Goal: Check status: Check status

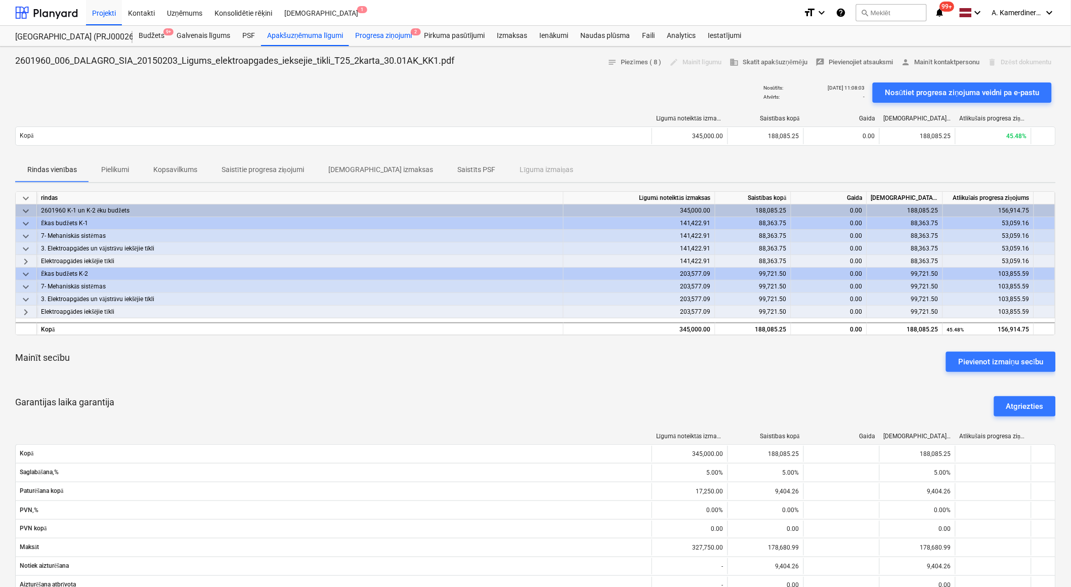
click at [399, 37] on div "Progresa ziņojumi 2" at bounding box center [383, 36] width 69 height 20
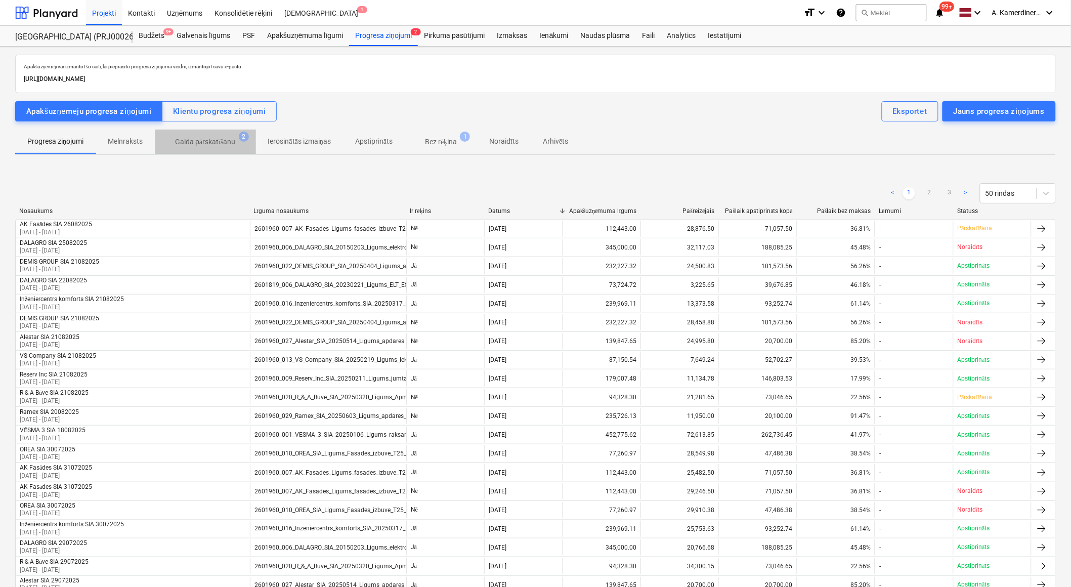
click at [221, 143] on p "Gaida pārskatīšanu" at bounding box center [205, 142] width 61 height 11
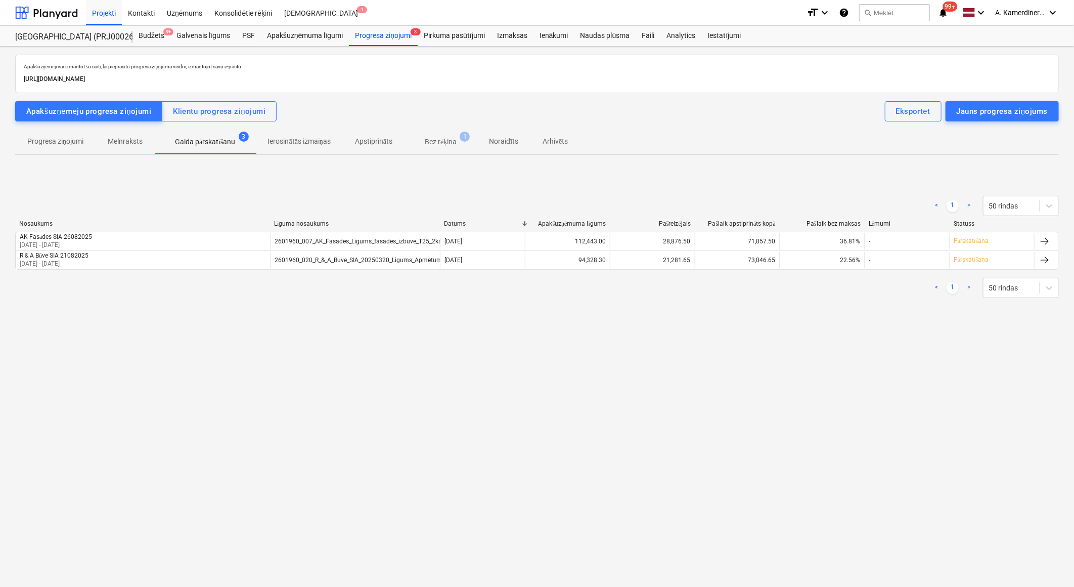
click at [952, 375] on div "Apakšuzņēmēji var izmantot šo saiti, lai pieprasītu progresa ziņojuma veidni, i…" at bounding box center [537, 317] width 1074 height 540
click at [390, 34] on div "Progresa ziņojumi 3" at bounding box center [383, 36] width 69 height 20
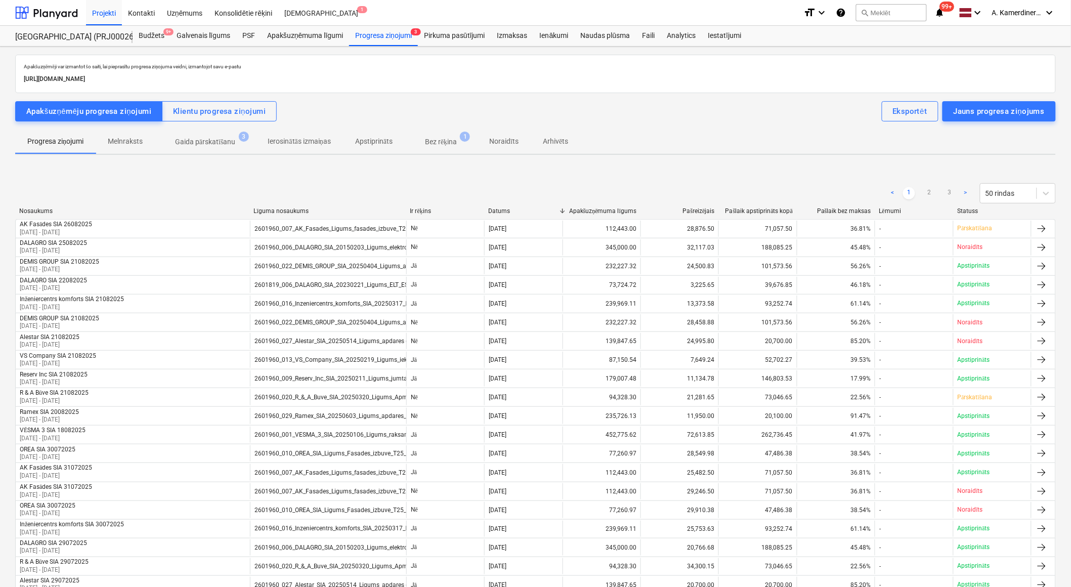
click at [457, 140] on p "Bez rēķina" at bounding box center [441, 142] width 32 height 11
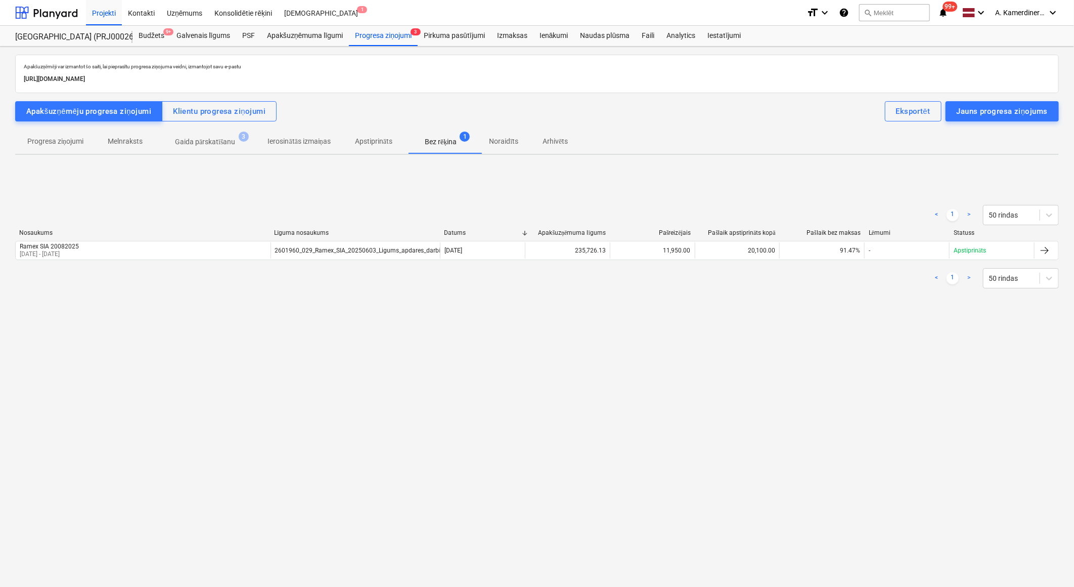
click at [230, 144] on p "Gaida pārskatīšanu" at bounding box center [205, 142] width 61 height 11
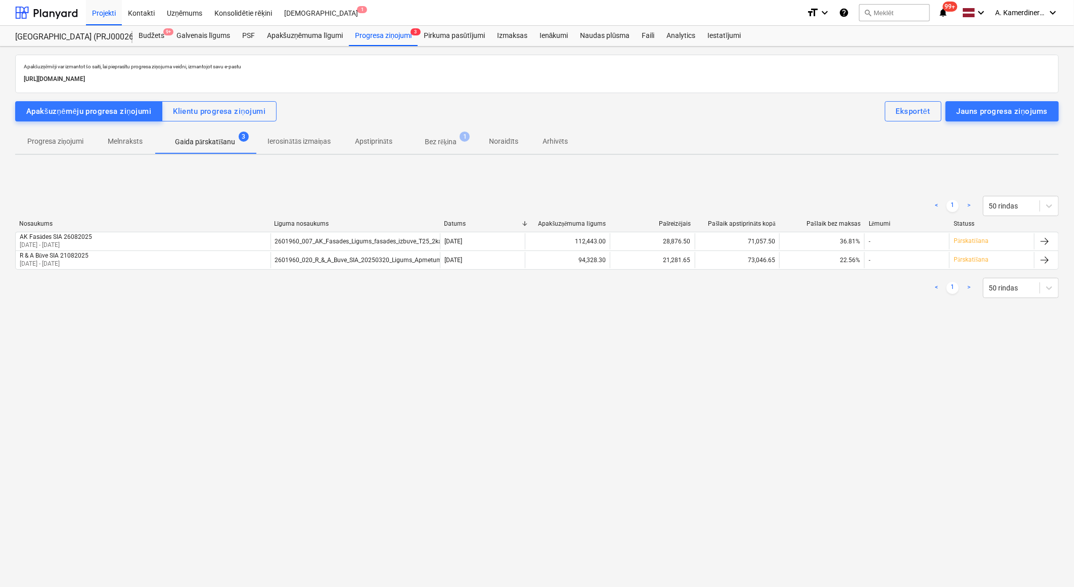
click at [196, 138] on p "Gaida pārskatīšanu" at bounding box center [205, 142] width 61 height 11
click at [427, 332] on div "Apakšuzņēmēji var izmantot šo saiti, lai pieprasītu progresa ziņojuma veidni, i…" at bounding box center [537, 317] width 1074 height 540
